Goal: Transaction & Acquisition: Book appointment/travel/reservation

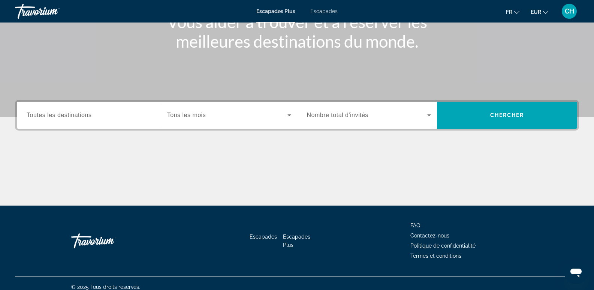
scroll to position [116, 0]
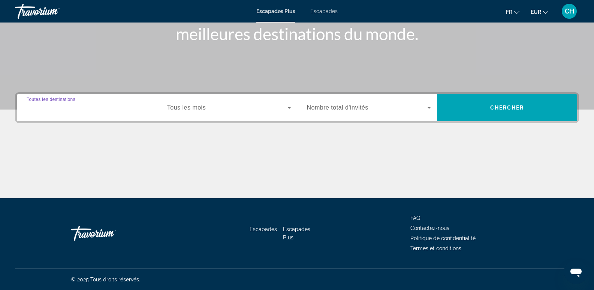
click at [71, 112] on input "Destination Toutes les destinations" at bounding box center [89, 108] width 125 height 9
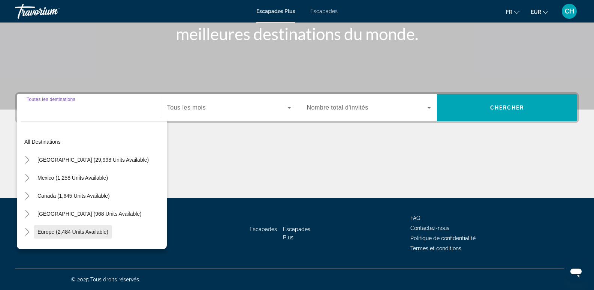
click at [99, 229] on span "Europe (2,484 units available)" at bounding box center [73, 232] width 71 height 6
type input "**********"
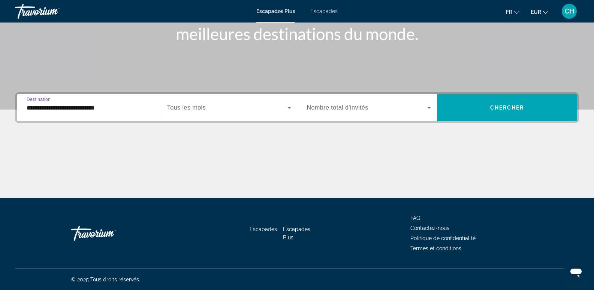
click at [185, 111] on label "Start Month Tous les mois" at bounding box center [186, 107] width 39 height 7
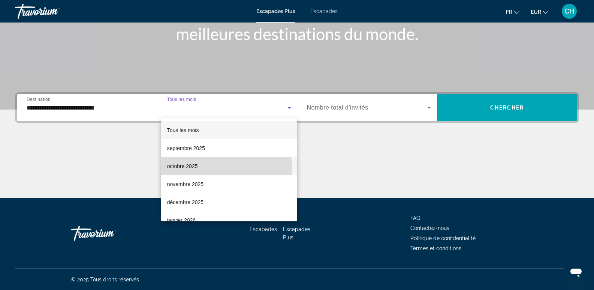
click at [191, 168] on font "octobre 2025" at bounding box center [182, 166] width 31 height 6
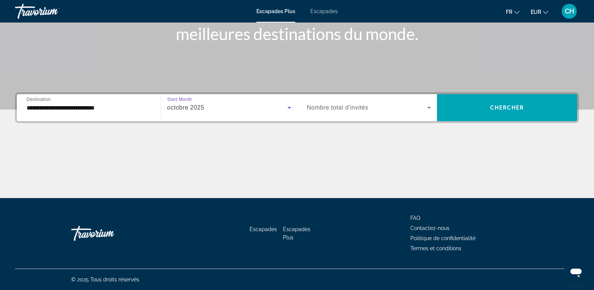
click at [320, 105] on span "Nombre total d'invités" at bounding box center [338, 107] width 62 height 6
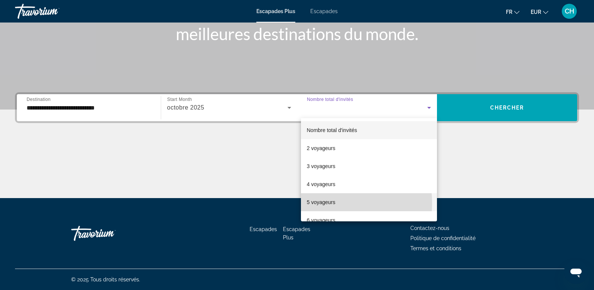
click at [330, 203] on font "5 voyageurs" at bounding box center [321, 202] width 29 height 6
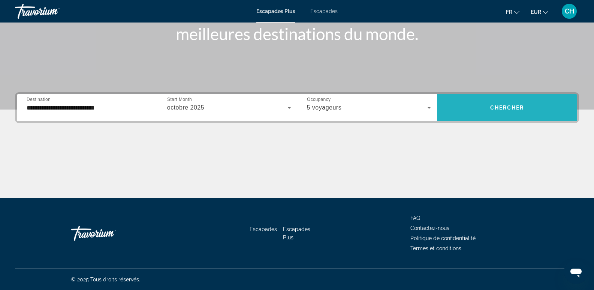
click at [492, 108] on span "Chercher" at bounding box center [508, 108] width 34 height 6
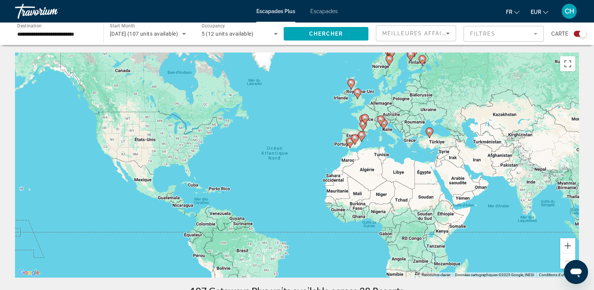
click at [326, 158] on div "Pour activer le glissement avec le clavier, appuyez sur Alt+Entrée. Une fois ce…" at bounding box center [297, 165] width 564 height 225
click at [259, 33] on div "5 (12 units available)" at bounding box center [238, 33] width 73 height 9
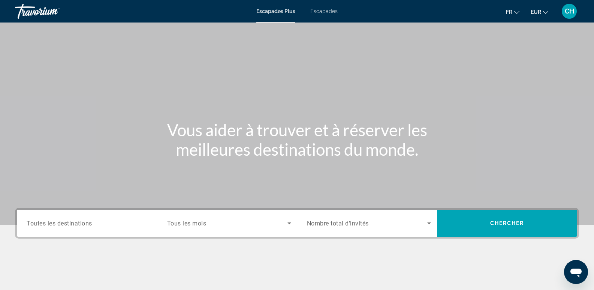
click at [334, 227] on span "Search widget" at bounding box center [367, 223] width 121 height 9
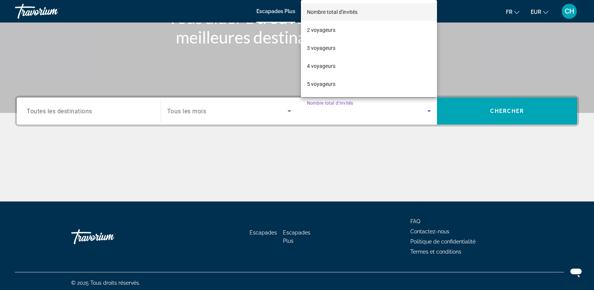
scroll to position [116, 0]
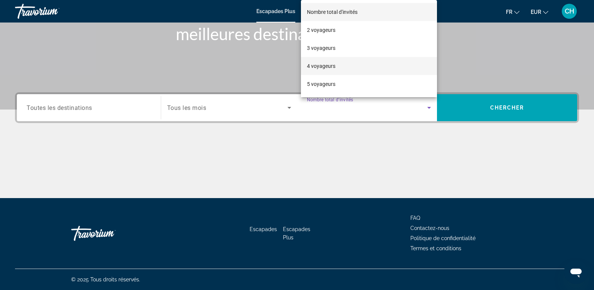
click at [321, 66] on font "4 voyageurs" at bounding box center [321, 66] width 29 height 6
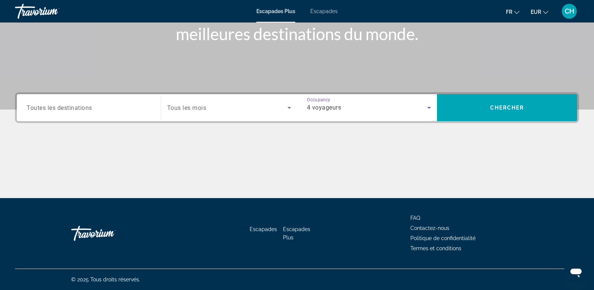
click at [201, 112] on div "Search widget" at bounding box center [229, 107] width 124 height 21
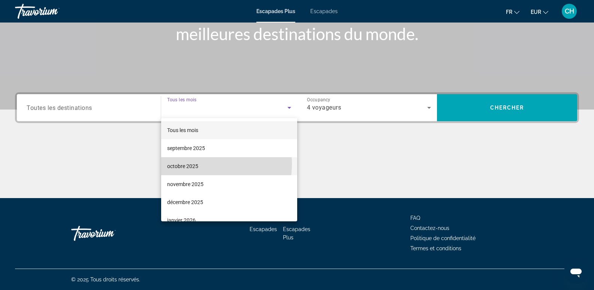
click at [198, 164] on mat-option "octobre 2025" at bounding box center [229, 166] width 136 height 18
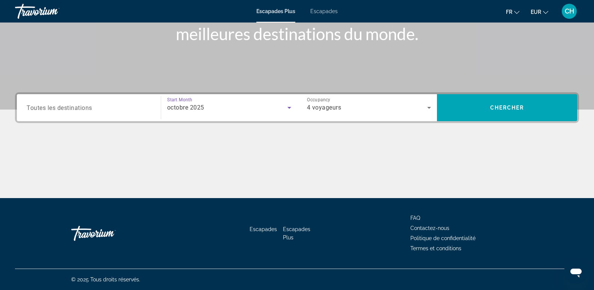
click at [76, 110] on span "Toutes les destinations" at bounding box center [60, 107] width 66 height 7
click at [76, 110] on input "Destination Toutes les destinations" at bounding box center [89, 108] width 125 height 9
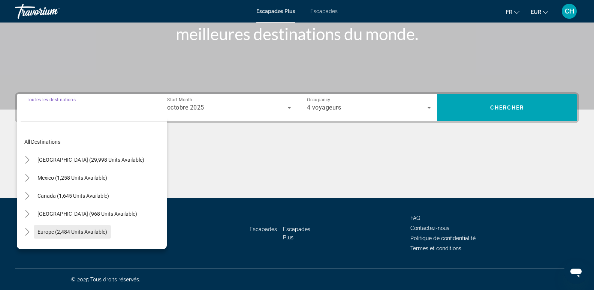
click at [81, 230] on span "Europe (2,484 units available)" at bounding box center [73, 232] width 70 height 6
type input "**********"
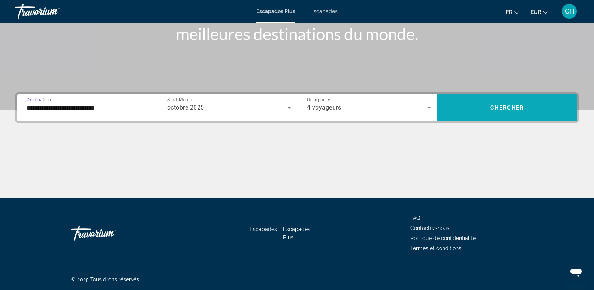
click at [474, 99] on span "Search widget" at bounding box center [507, 108] width 140 height 18
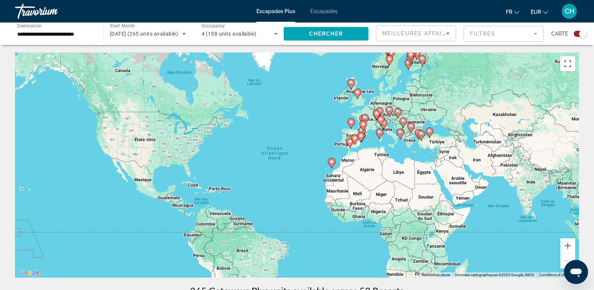
click at [332, 165] on icon "Contenu principal" at bounding box center [331, 163] width 7 height 10
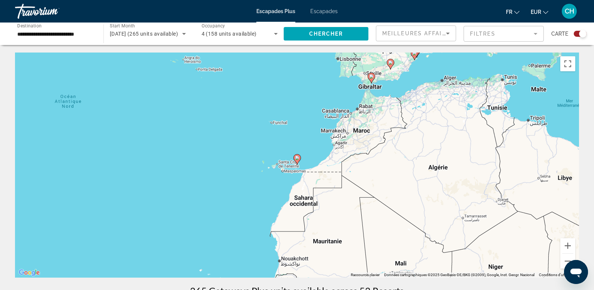
click at [301, 162] on gmp-advanced-marker "Contenu principal" at bounding box center [298, 159] width 8 height 11
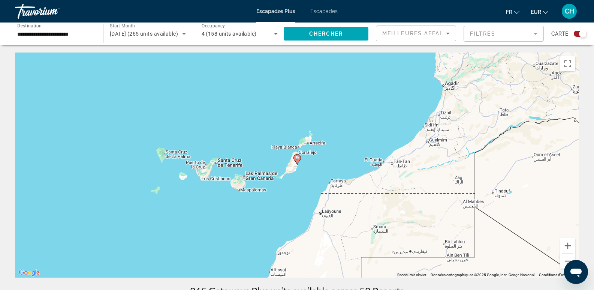
click at [296, 158] on image "Contenu principal" at bounding box center [297, 158] width 5 height 5
type input "**********"
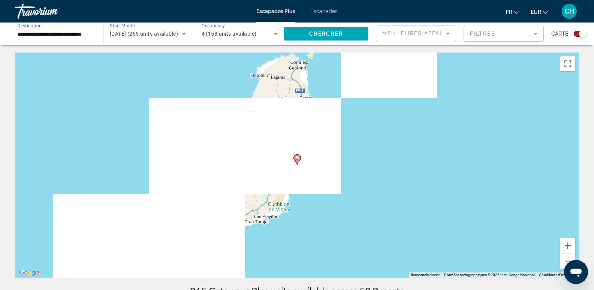
click at [298, 158] on image "Contenu principal" at bounding box center [297, 158] width 5 height 5
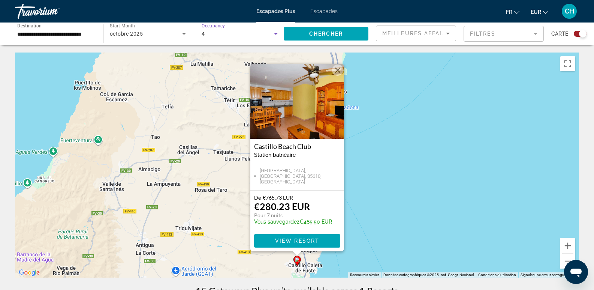
click at [275, 35] on icon "Search widget" at bounding box center [276, 33] width 9 height 9
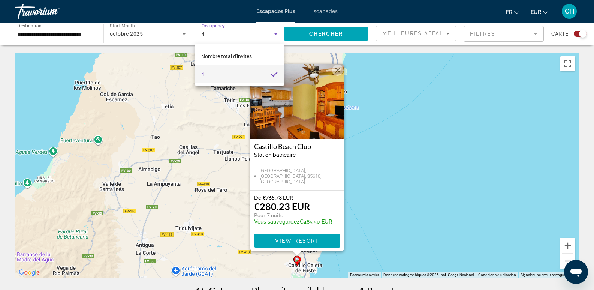
click at [228, 75] on mat-option "4" at bounding box center [239, 74] width 89 height 18
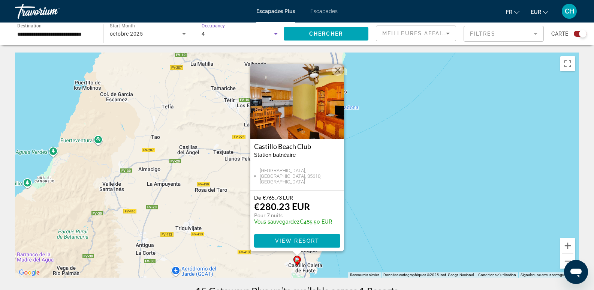
click at [225, 38] on div "4" at bounding box center [240, 33] width 77 height 21
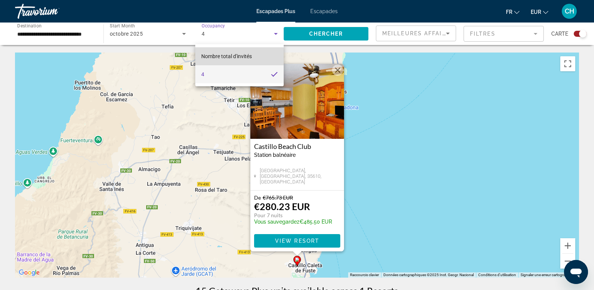
click at [225, 57] on font "Nombre total d'invités" at bounding box center [226, 56] width 51 height 6
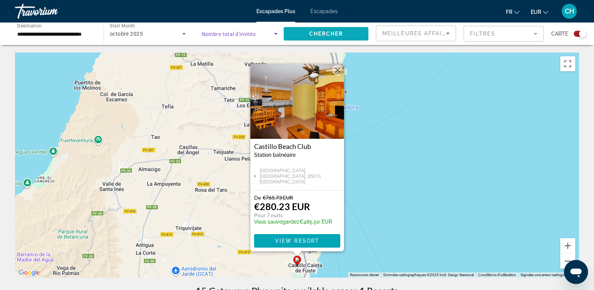
click at [334, 35] on span "Chercher" at bounding box center [326, 34] width 34 height 6
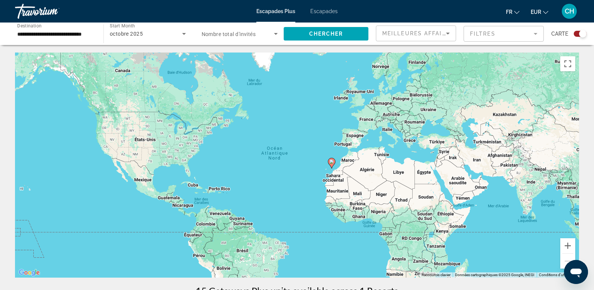
click at [331, 164] on image "Contenu principal" at bounding box center [332, 161] width 5 height 5
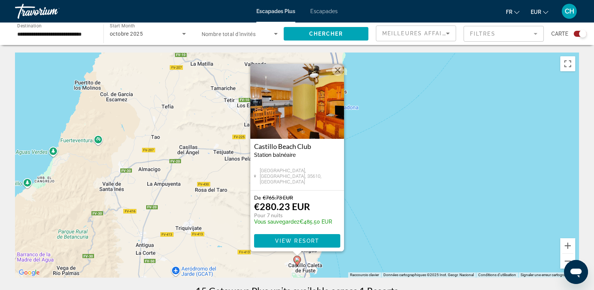
click at [338, 73] on button "Fermer" at bounding box center [337, 70] width 11 height 11
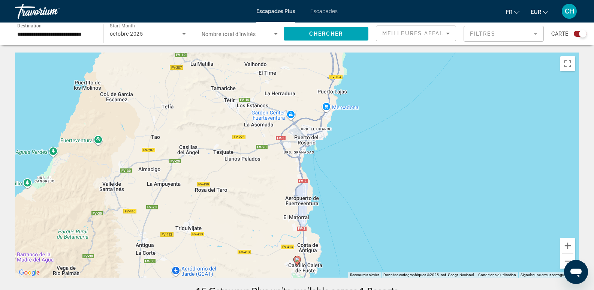
drag, startPoint x: 581, startPoint y: 34, endPoint x: 572, endPoint y: 34, distance: 8.6
click at [572, 34] on div "Search widget" at bounding box center [578, 34] width 18 height 6
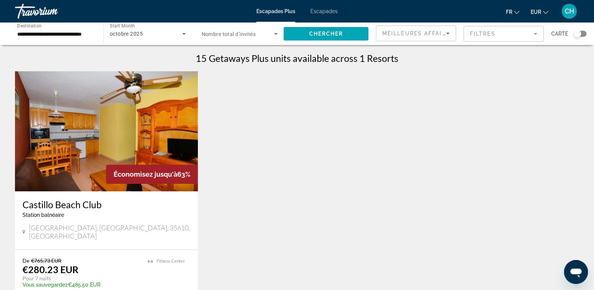
click at [521, 36] on mat-form-field "Filtres" at bounding box center [504, 34] width 80 height 16
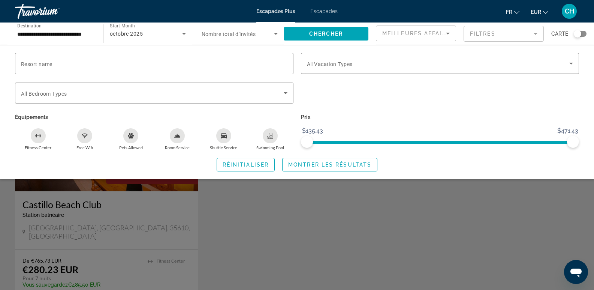
click at [286, 224] on div "Search widget" at bounding box center [297, 201] width 594 height 177
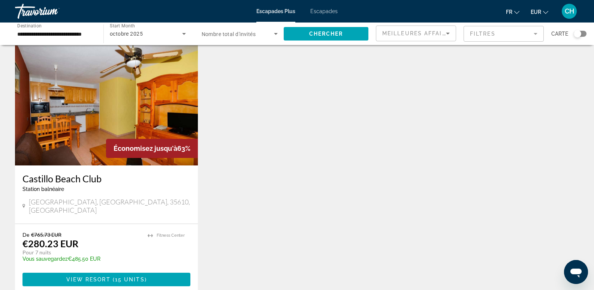
scroll to position [8, 0]
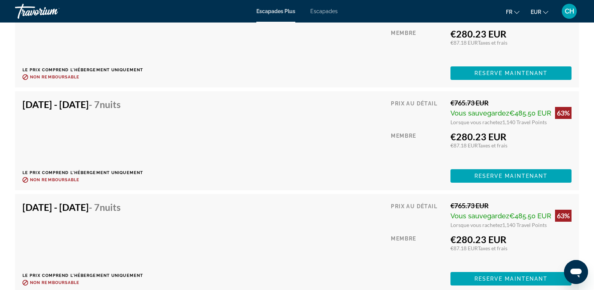
scroll to position [1538, 0]
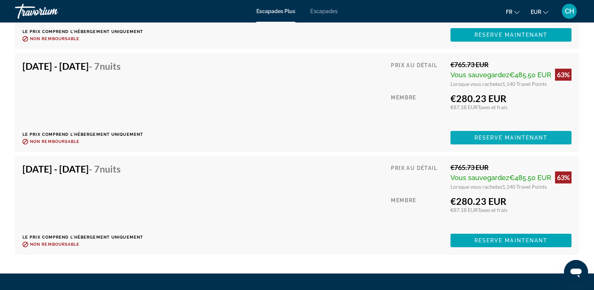
click at [493, 137] on span "Reserve maintenant" at bounding box center [512, 138] width 74 height 6
